Goal: Task Accomplishment & Management: Manage account settings

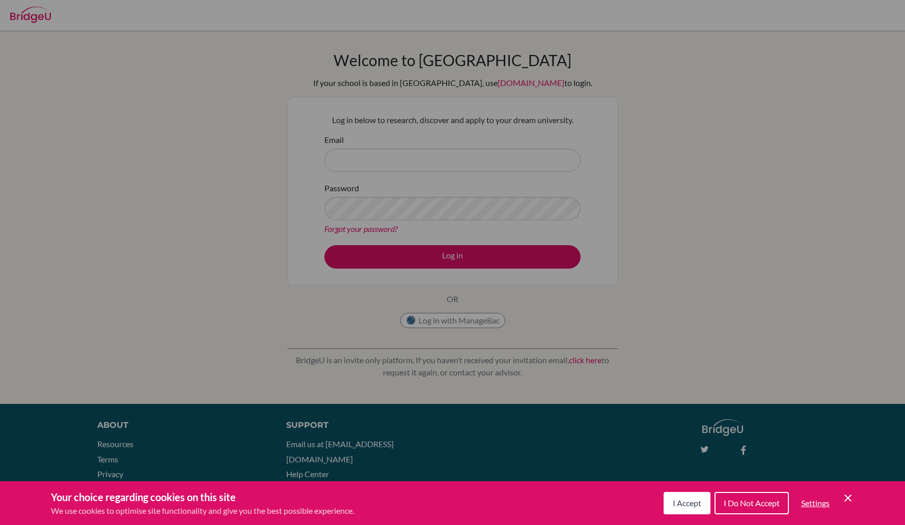
click at [653, 524] on div "Your choice regarding cookies on this site We use cookies to optimise site func…" at bounding box center [452, 504] width 905 height 44
click at [685, 502] on span "I Accept" at bounding box center [687, 503] width 29 height 10
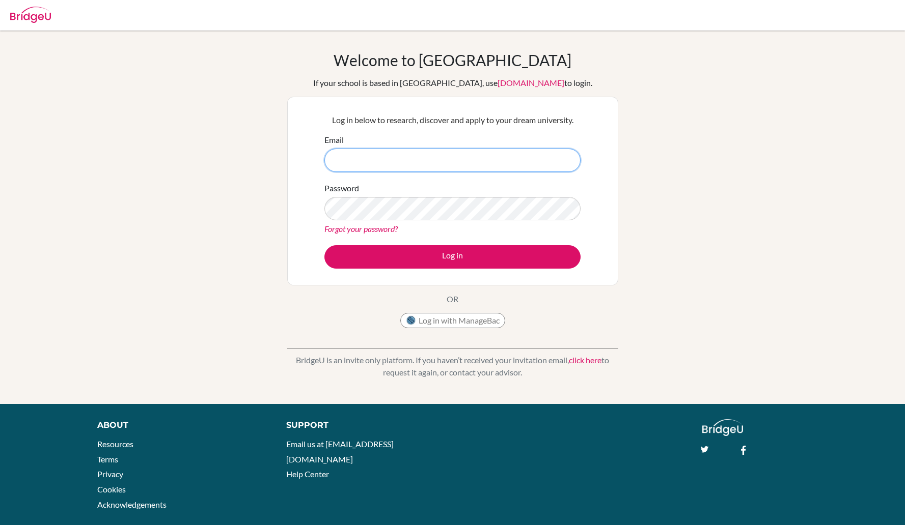
click at [356, 164] on input "Email" at bounding box center [452, 160] width 256 height 23
type input "rasmussenmayar@gmail.com"
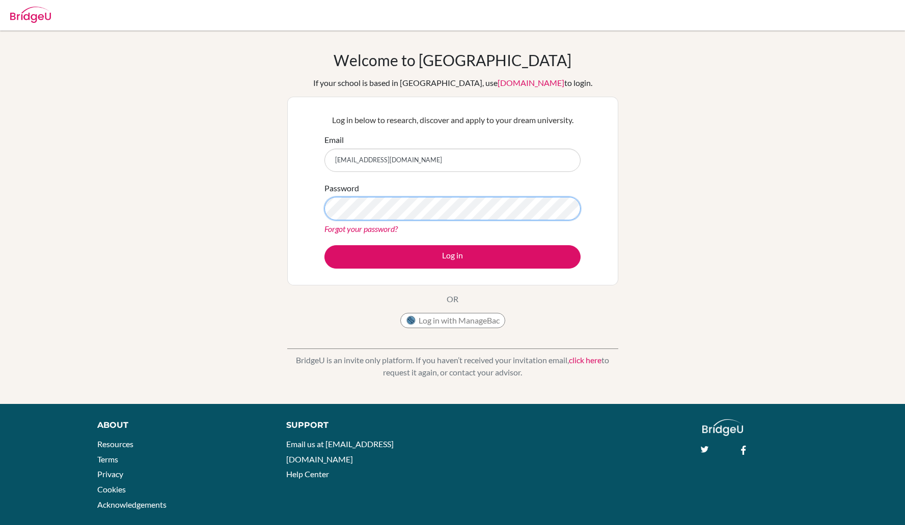
click at [324, 245] on button "Log in" at bounding box center [452, 256] width 256 height 23
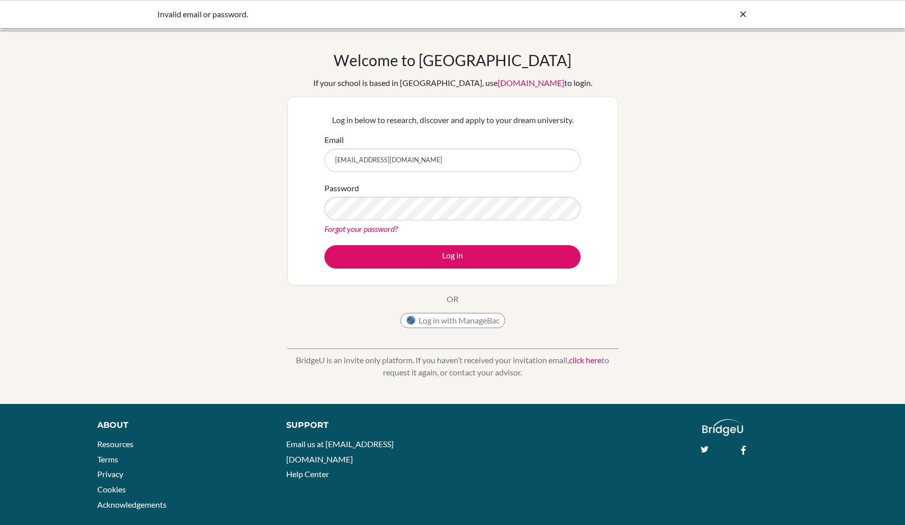
type input "[EMAIL_ADDRESS][DOMAIN_NAME]"
click at [324, 245] on button "Log in" at bounding box center [452, 256] width 256 height 23
click at [408, 162] on input "[EMAIL_ADDRESS][DOMAIN_NAME]" at bounding box center [452, 160] width 256 height 23
click at [408, 162] on input "rasmussenmayar@gmail.com" at bounding box center [452, 160] width 256 height 23
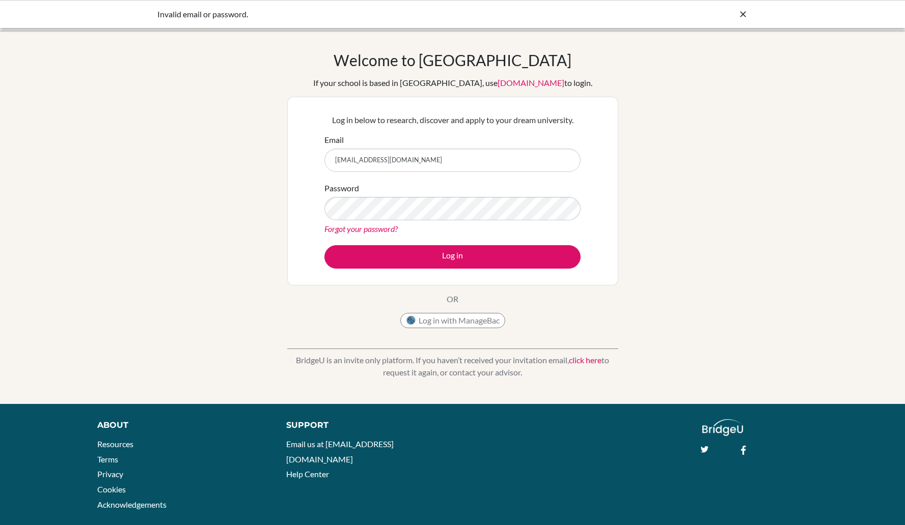
click at [408, 162] on input "rasmussenmayar@gmail.com" at bounding box center [452, 160] width 256 height 23
type input "[EMAIL_ADDRESS][DOMAIN_NAME]"
click at [324, 245] on button "Log in" at bounding box center [452, 256] width 256 height 23
